Goal: Task Accomplishment & Management: Manage account settings

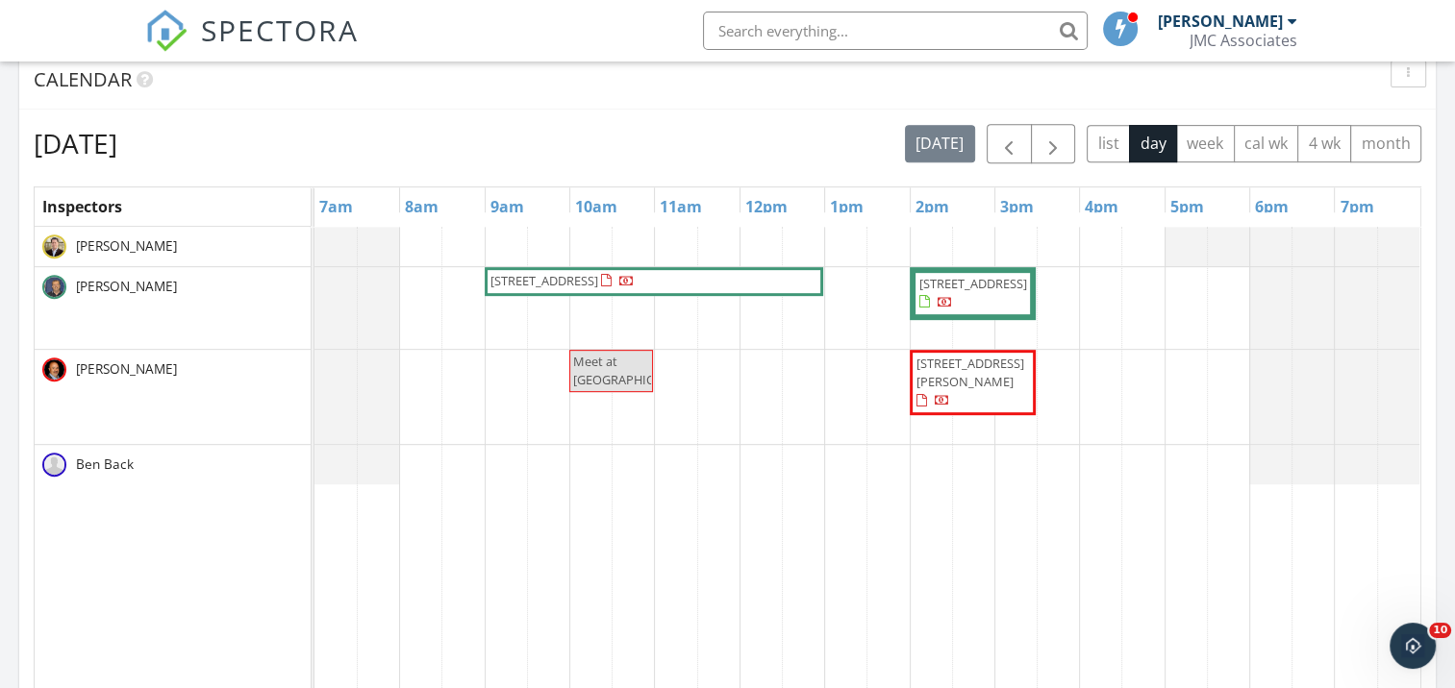
scroll to position [769, 0]
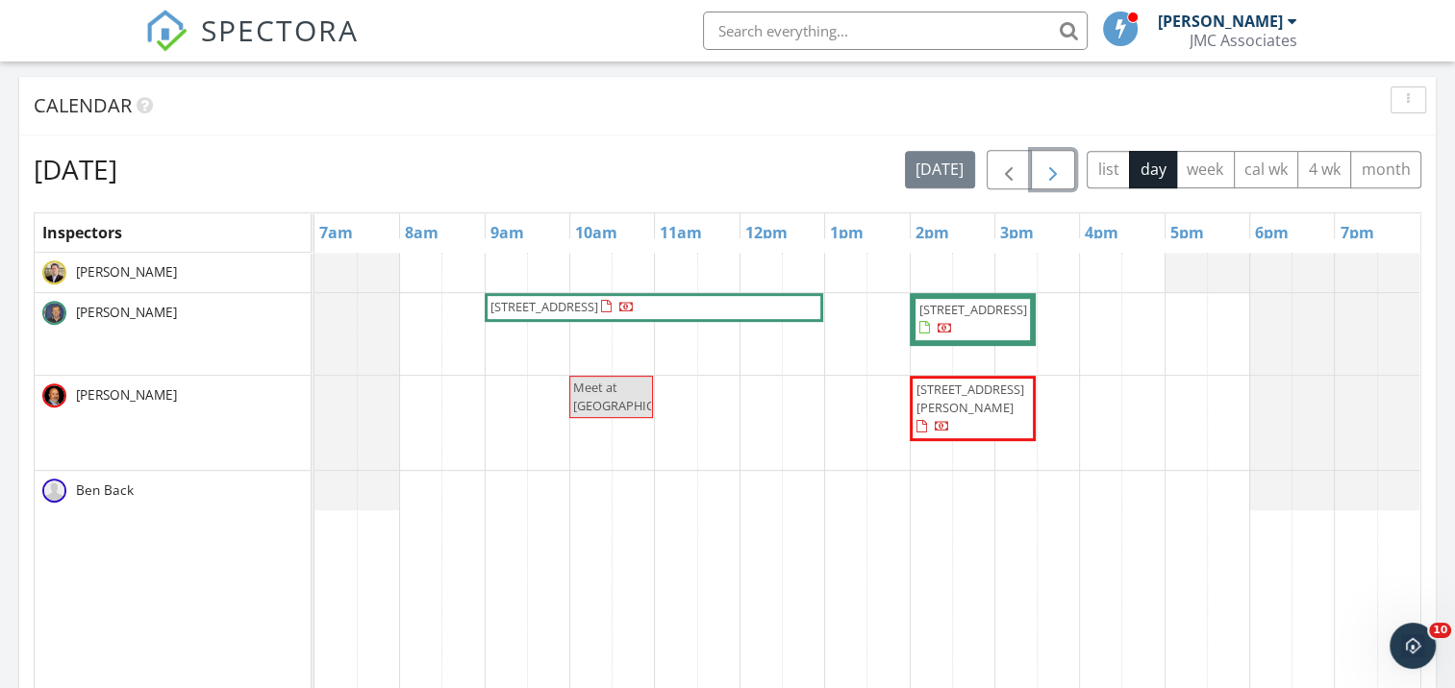
click at [1046, 169] on span "button" at bounding box center [1052, 170] width 23 height 23
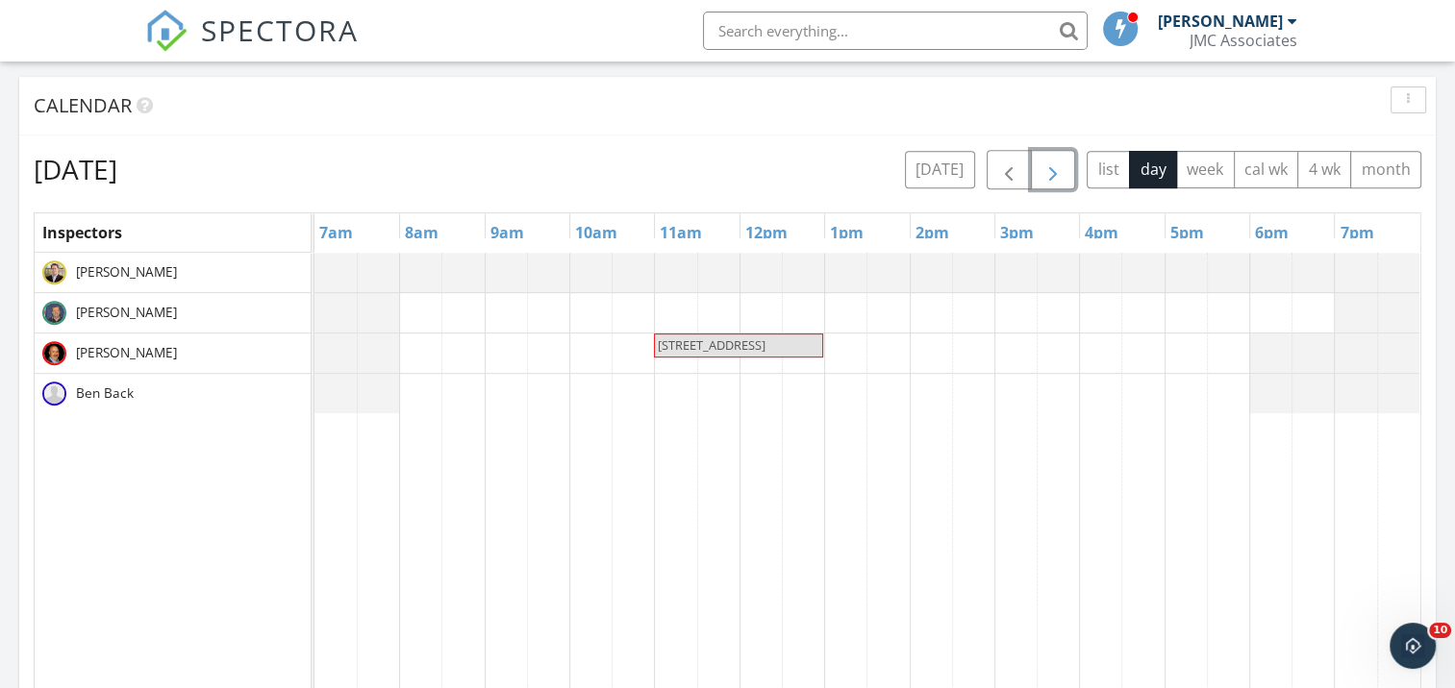
drag, startPoint x: 737, startPoint y: 408, endPoint x: 1454, endPoint y: 308, distance: 723.2
click at [1269, 340] on div "54 Patriot Pkwy, Revere" at bounding box center [867, 624] width 1106 height 743
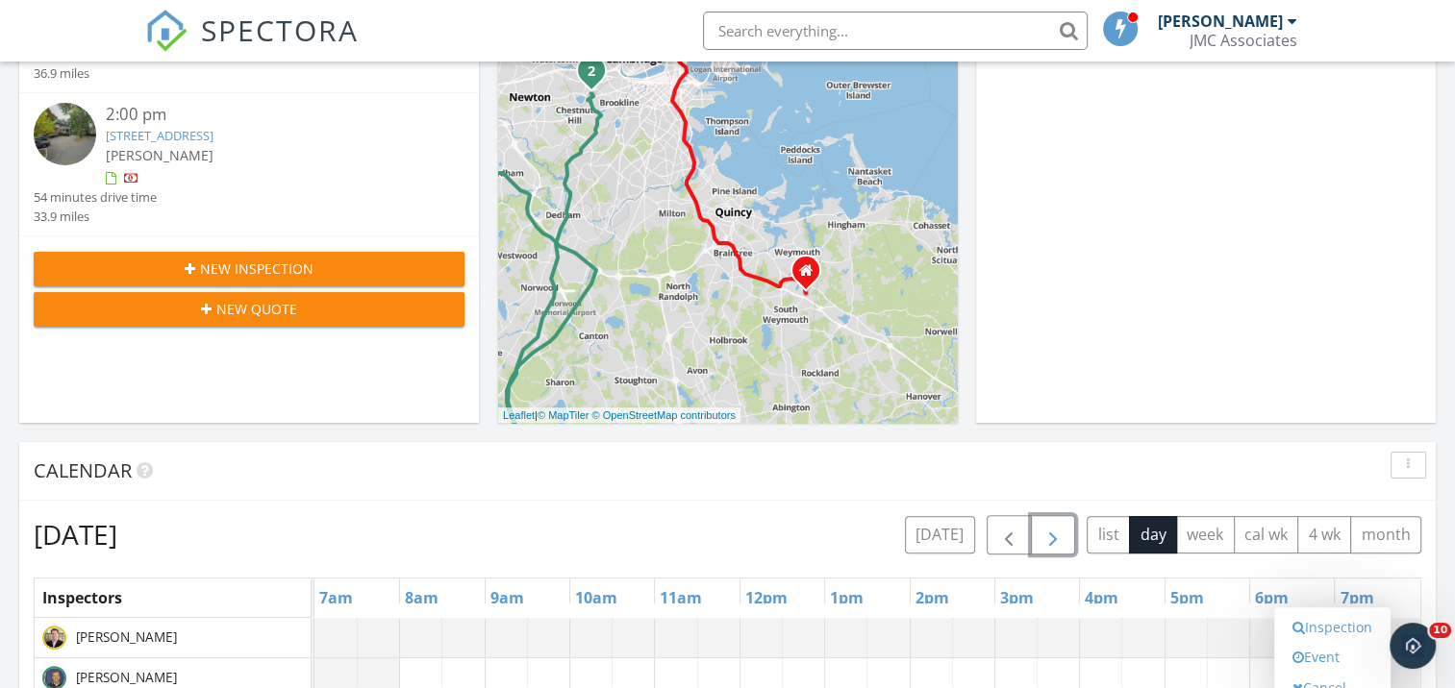
scroll to position [288, 0]
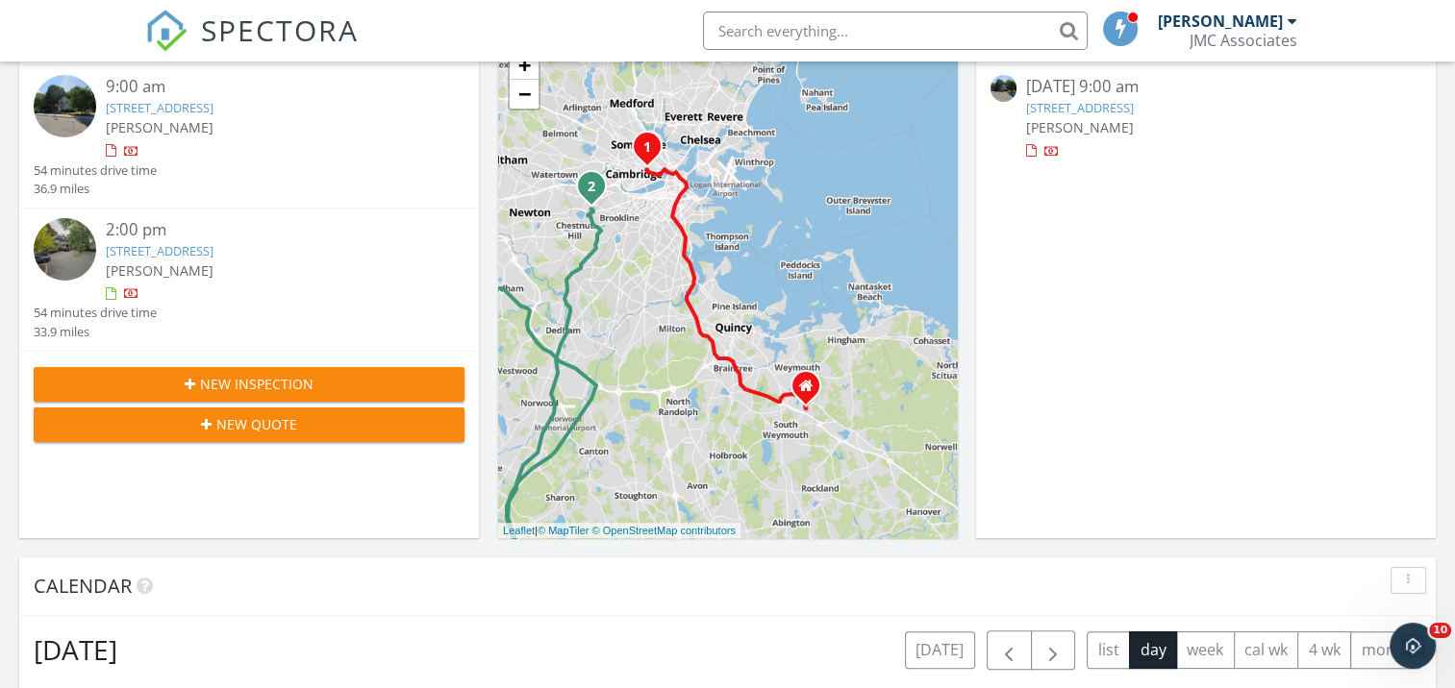
click at [213, 108] on link "[STREET_ADDRESS]" at bounding box center [160, 107] width 108 height 17
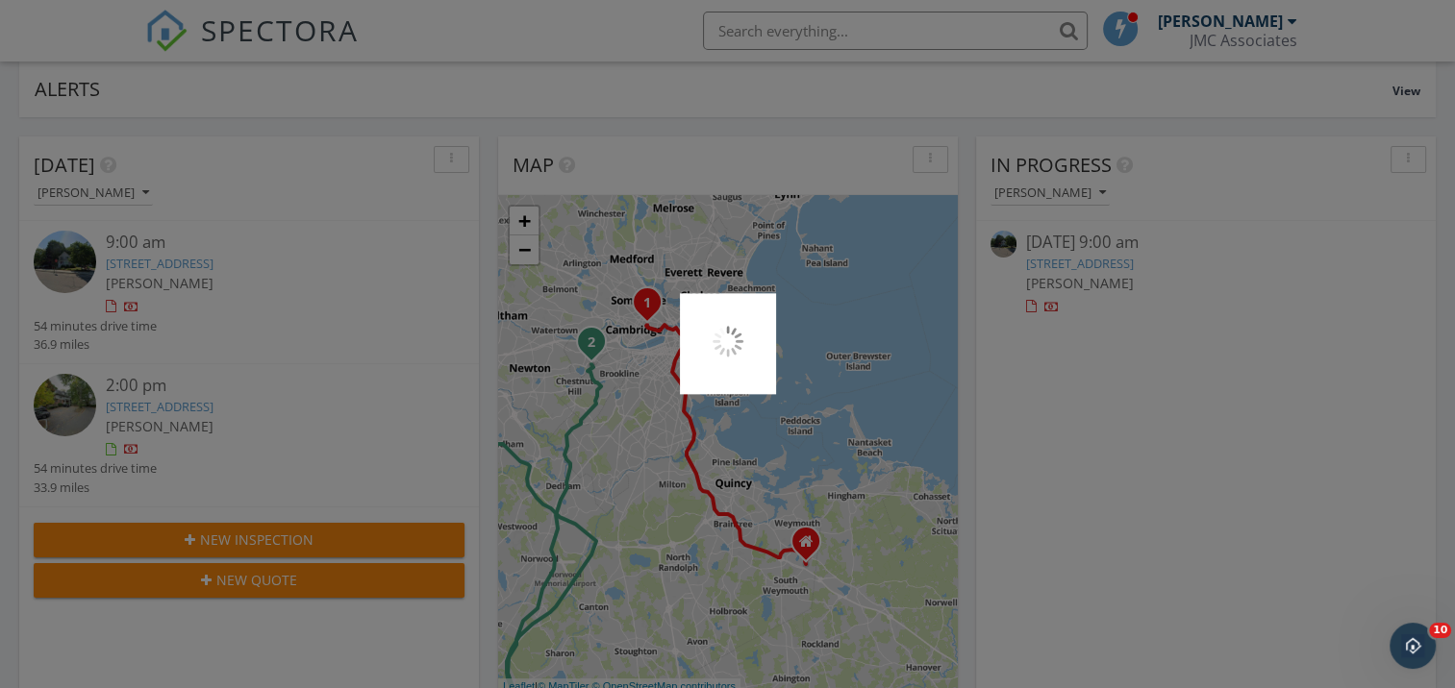
scroll to position [96, 0]
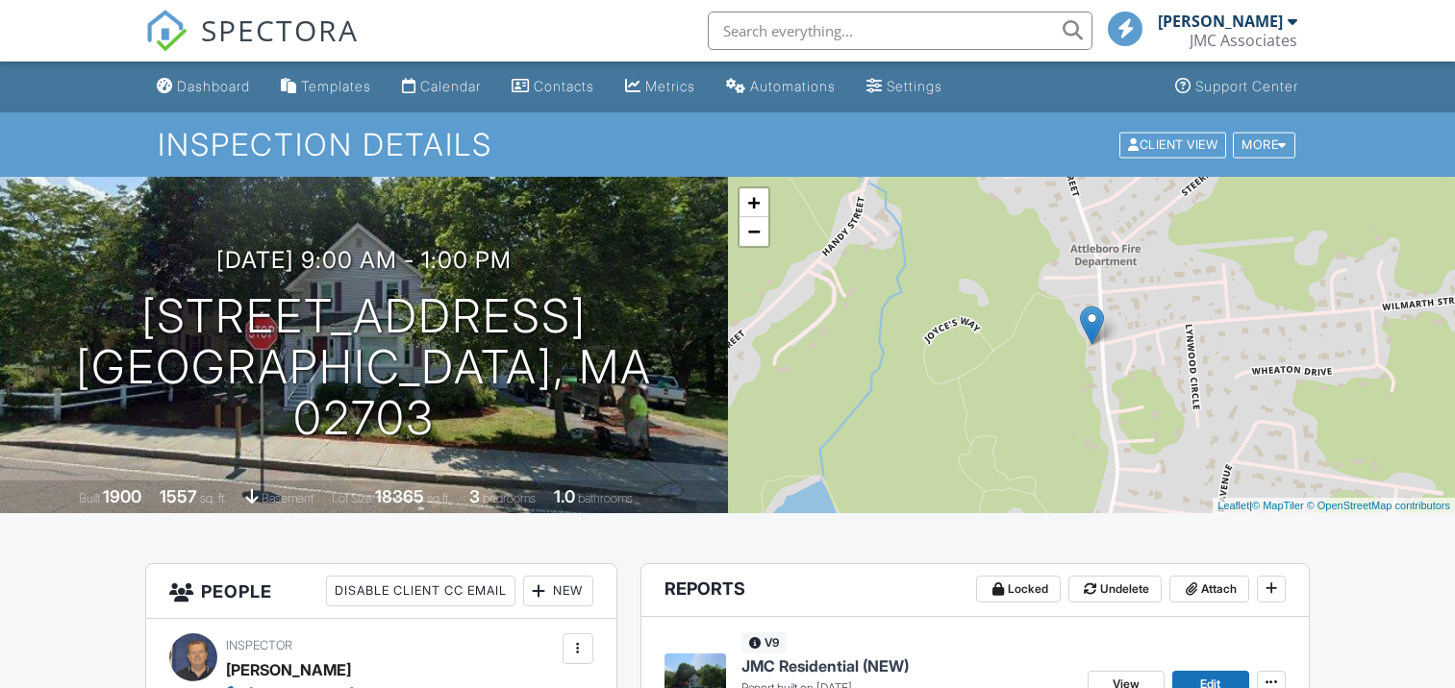
click at [785, 680] on p "Report built on [DATE]" at bounding box center [906, 688] width 331 height 17
click at [202, 86] on div "Dashboard" at bounding box center [213, 86] width 73 height 16
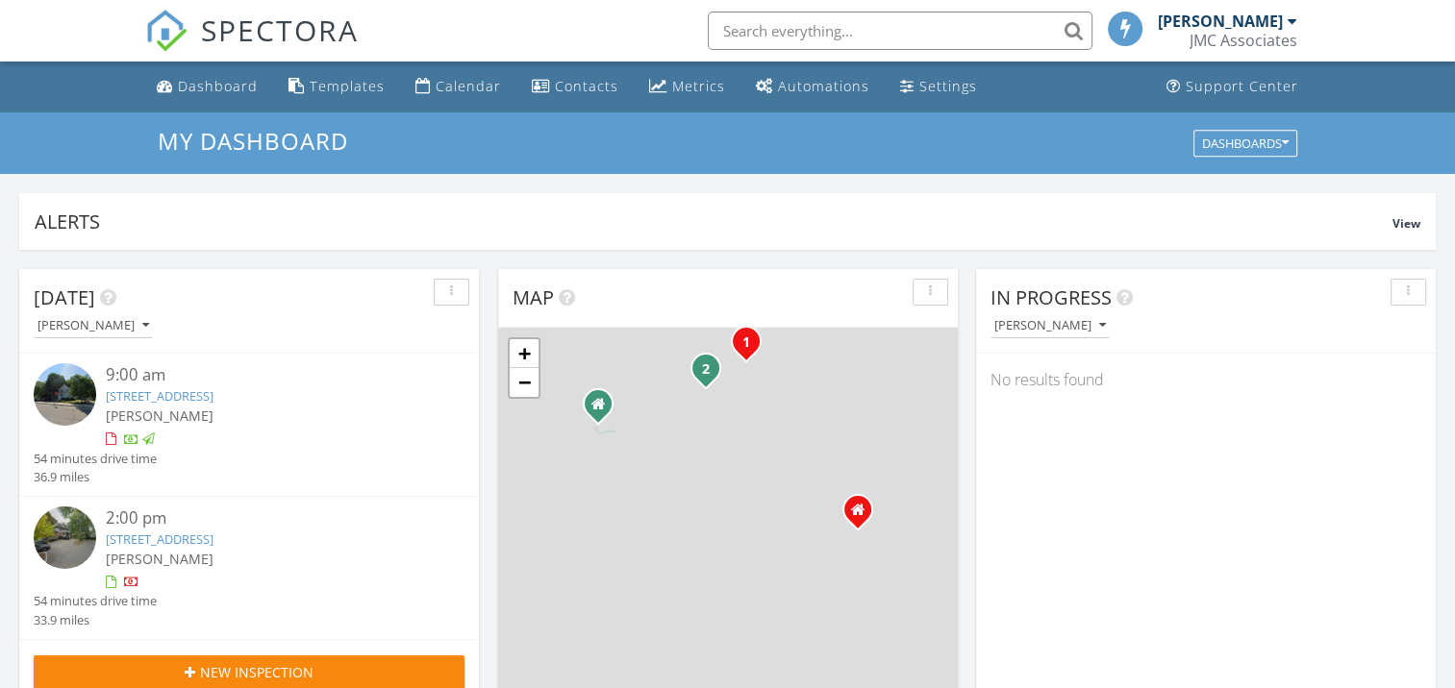
scroll to position [1780, 1484]
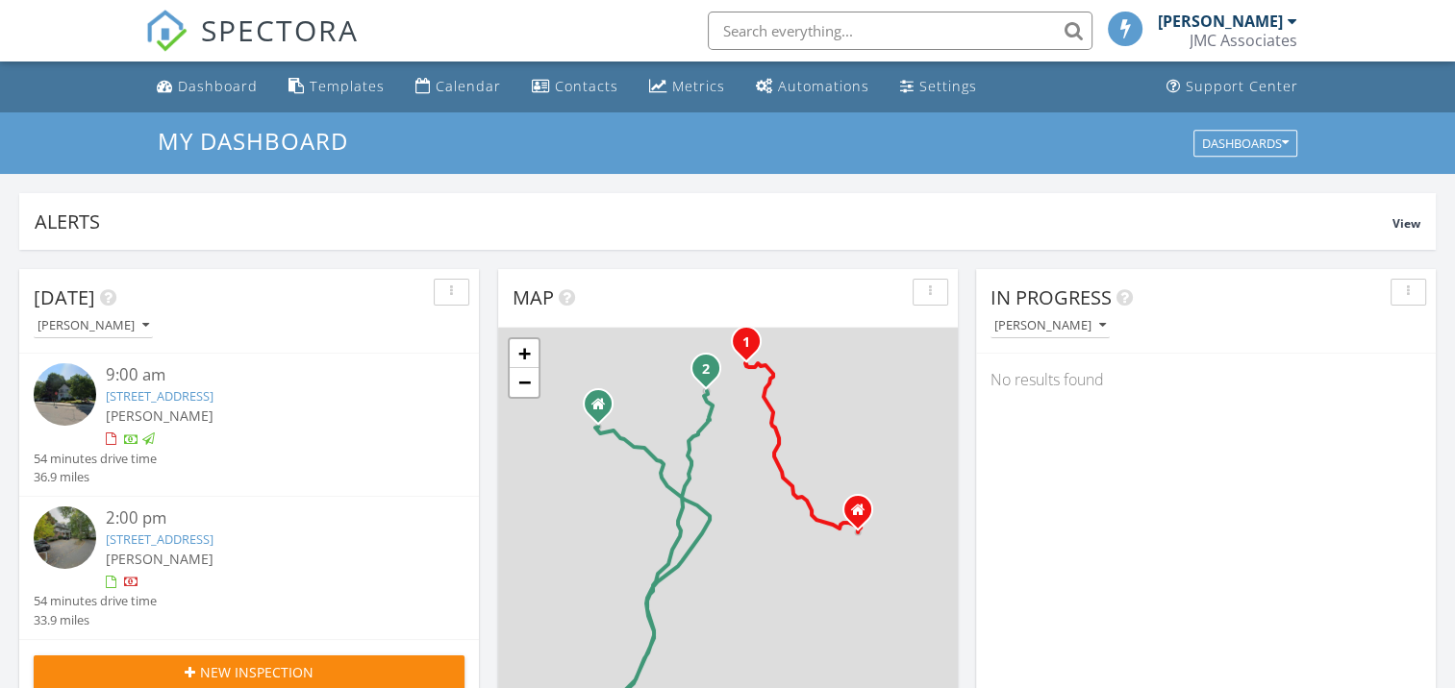
click at [200, 541] on link "126 Kilsyth Rd 1, Boston, MA 02135" at bounding box center [160, 539] width 108 height 17
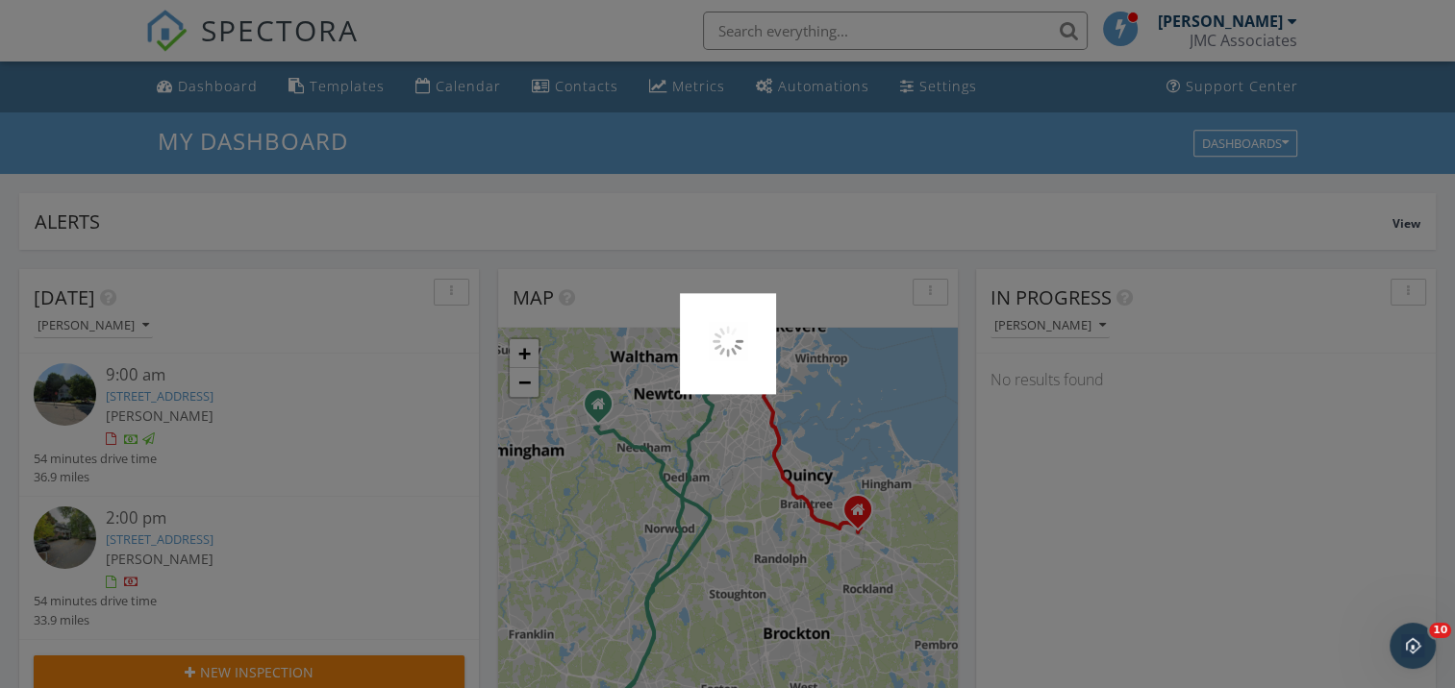
scroll to position [0, 0]
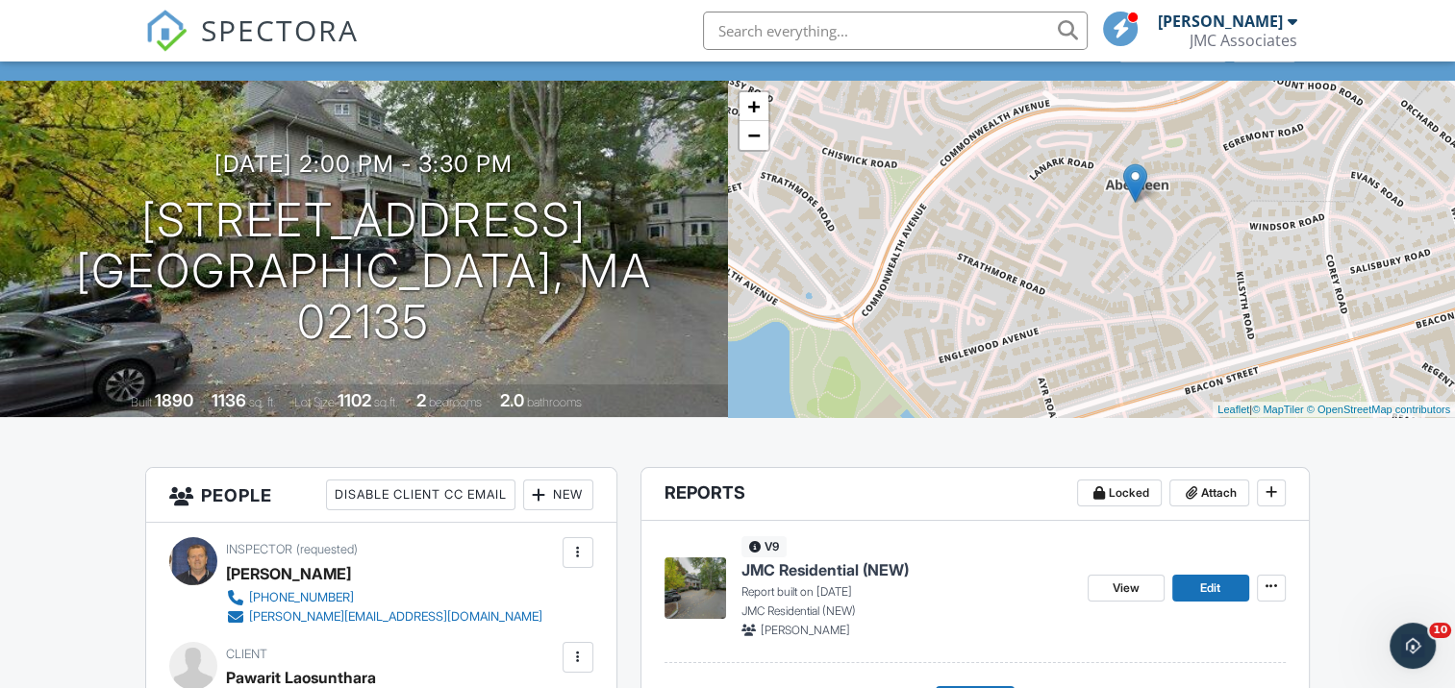
drag, startPoint x: 1063, startPoint y: 277, endPoint x: 1109, endPoint y: 231, distance: 65.3
click at [1109, 231] on div "+ − Leaflet | © MapTiler © OpenStreetMap contributors" at bounding box center [1092, 249] width 728 height 336
